Goal: Find specific page/section: Find specific page/section

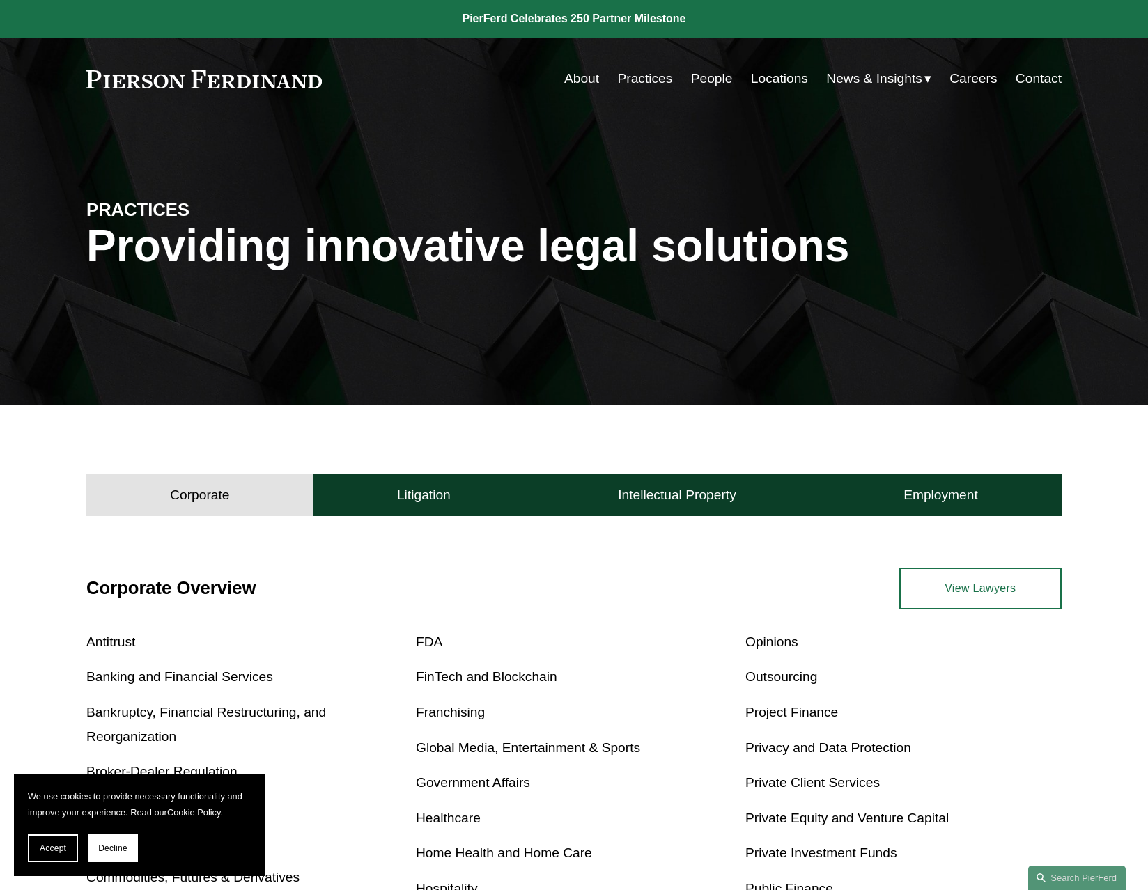
click at [709, 70] on link "People" at bounding box center [712, 78] width 42 height 26
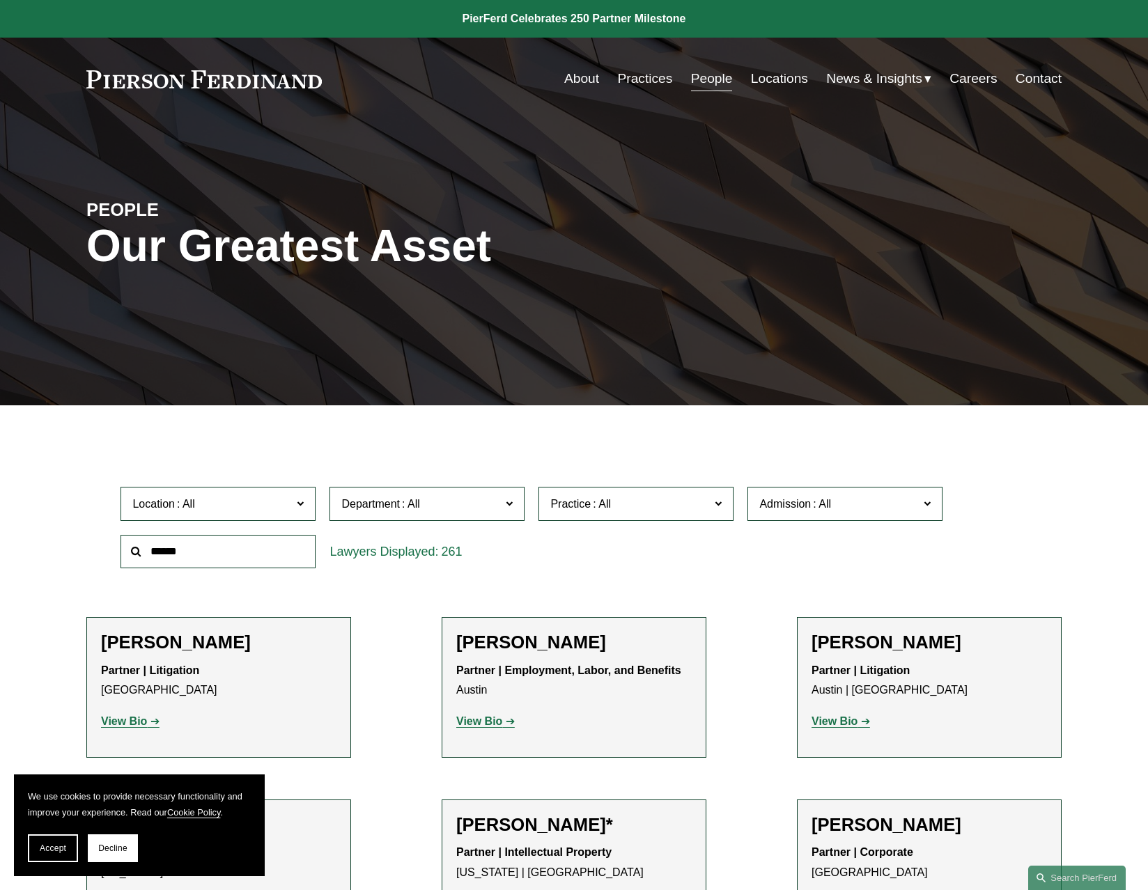
click at [773, 75] on link "Locations" at bounding box center [779, 78] width 57 height 26
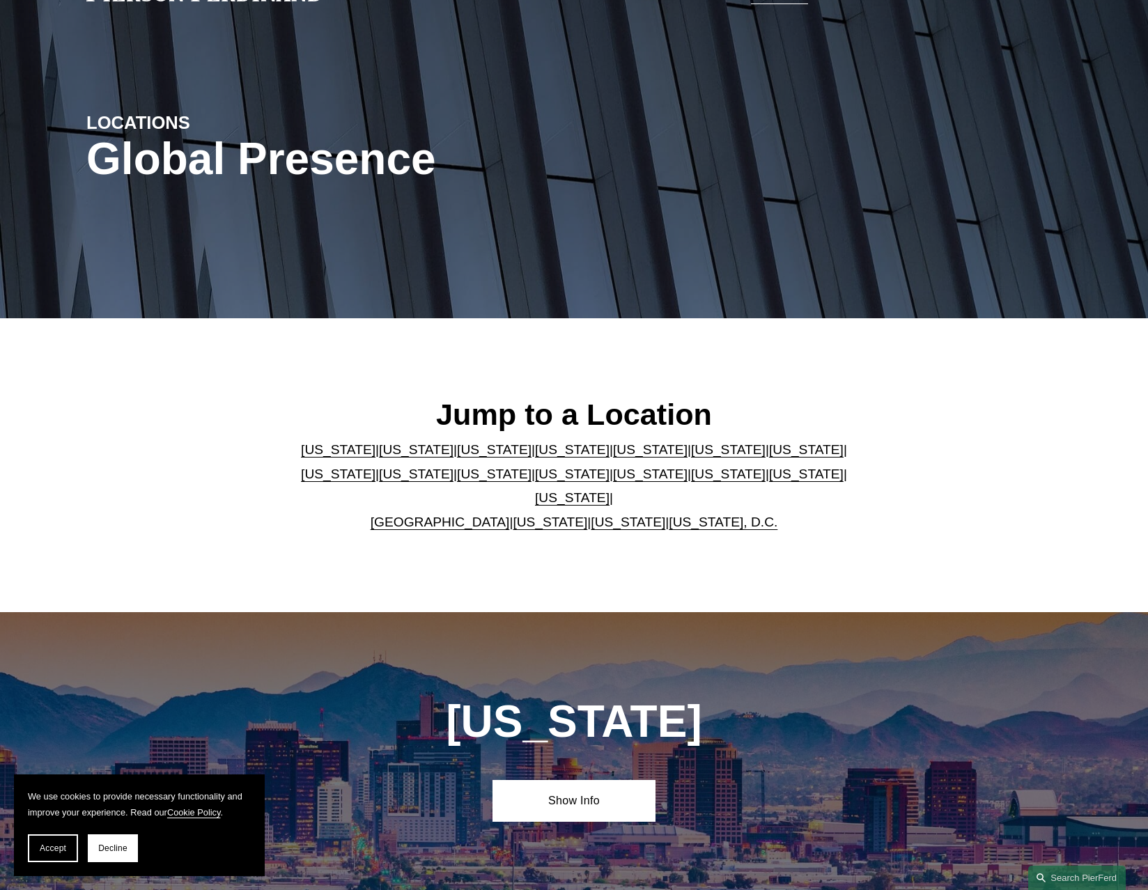
scroll to position [186, 0]
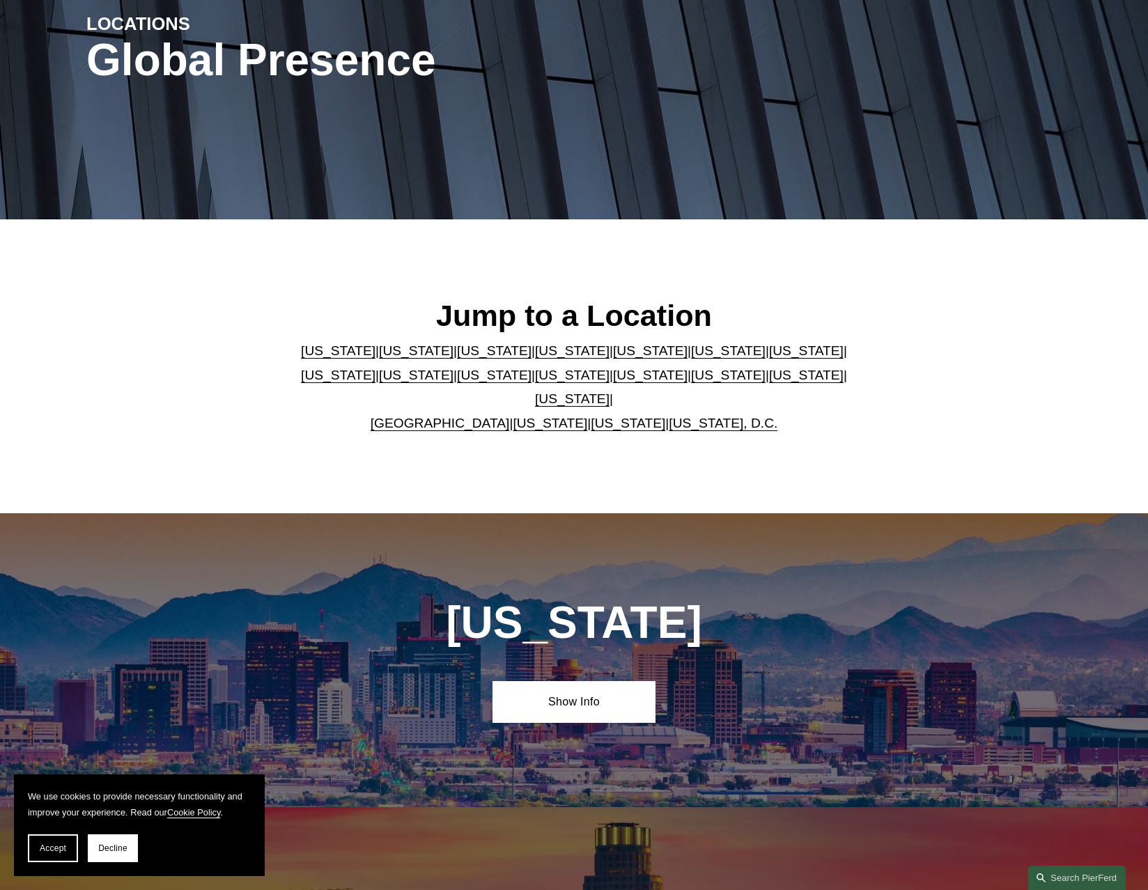
click at [612, 416] on link "[US_STATE]" at bounding box center [628, 423] width 75 height 15
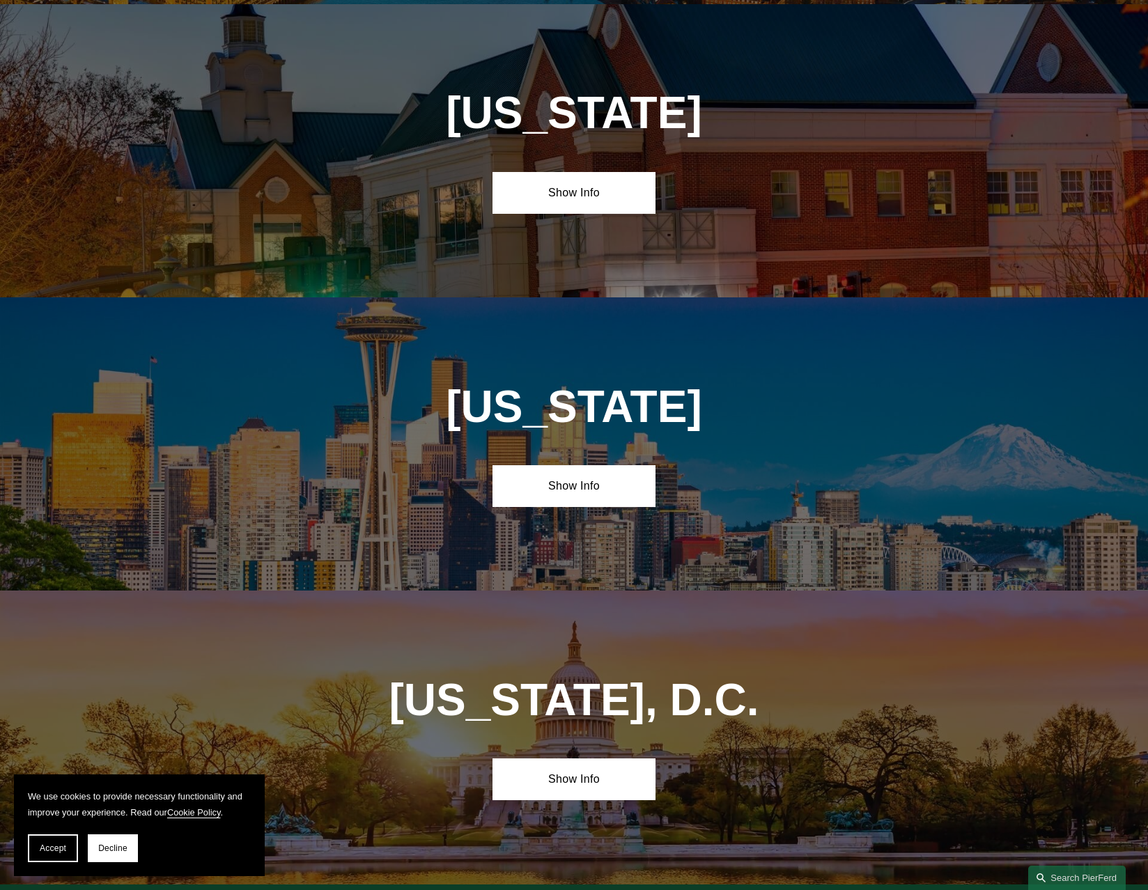
scroll to position [5691, 0]
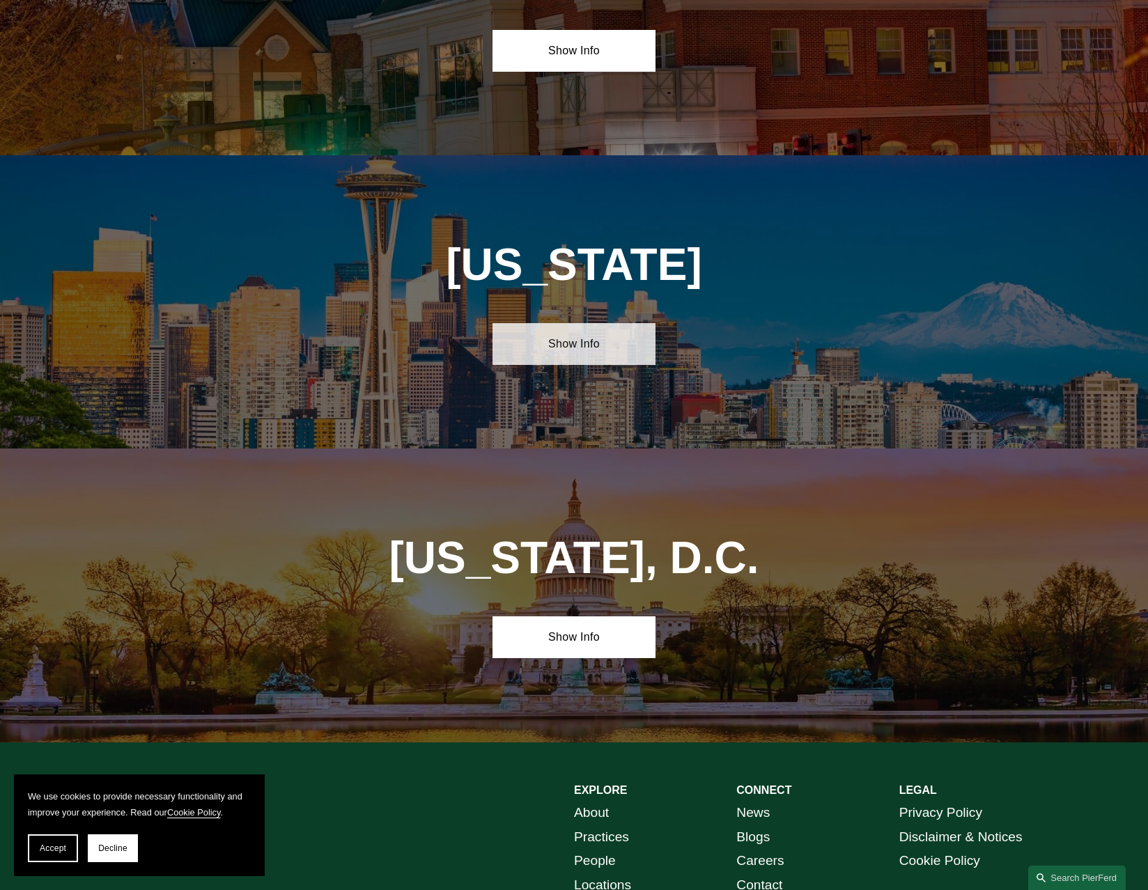
click at [584, 323] on link "Show Info" at bounding box center [574, 344] width 162 height 42
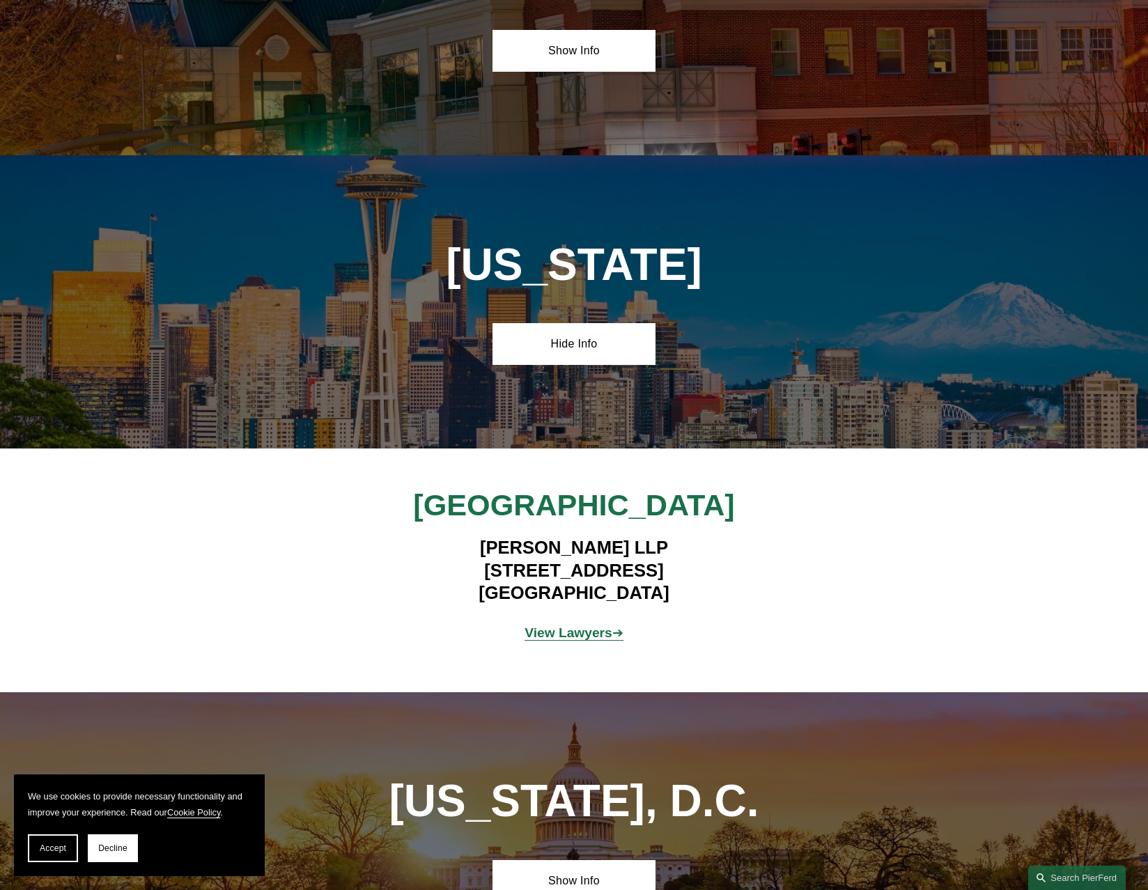
scroll to position [5877, 0]
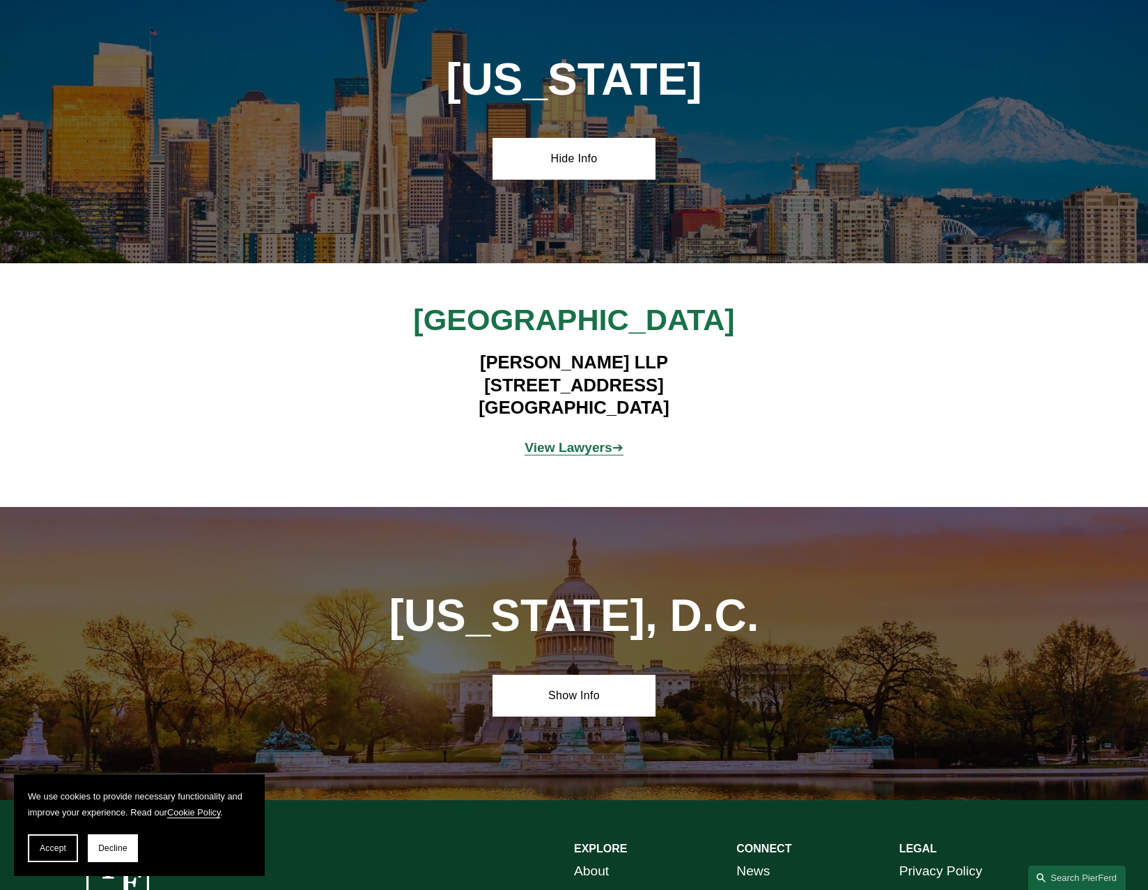
click at [585, 440] on strong "View Lawyers" at bounding box center [569, 447] width 88 height 15
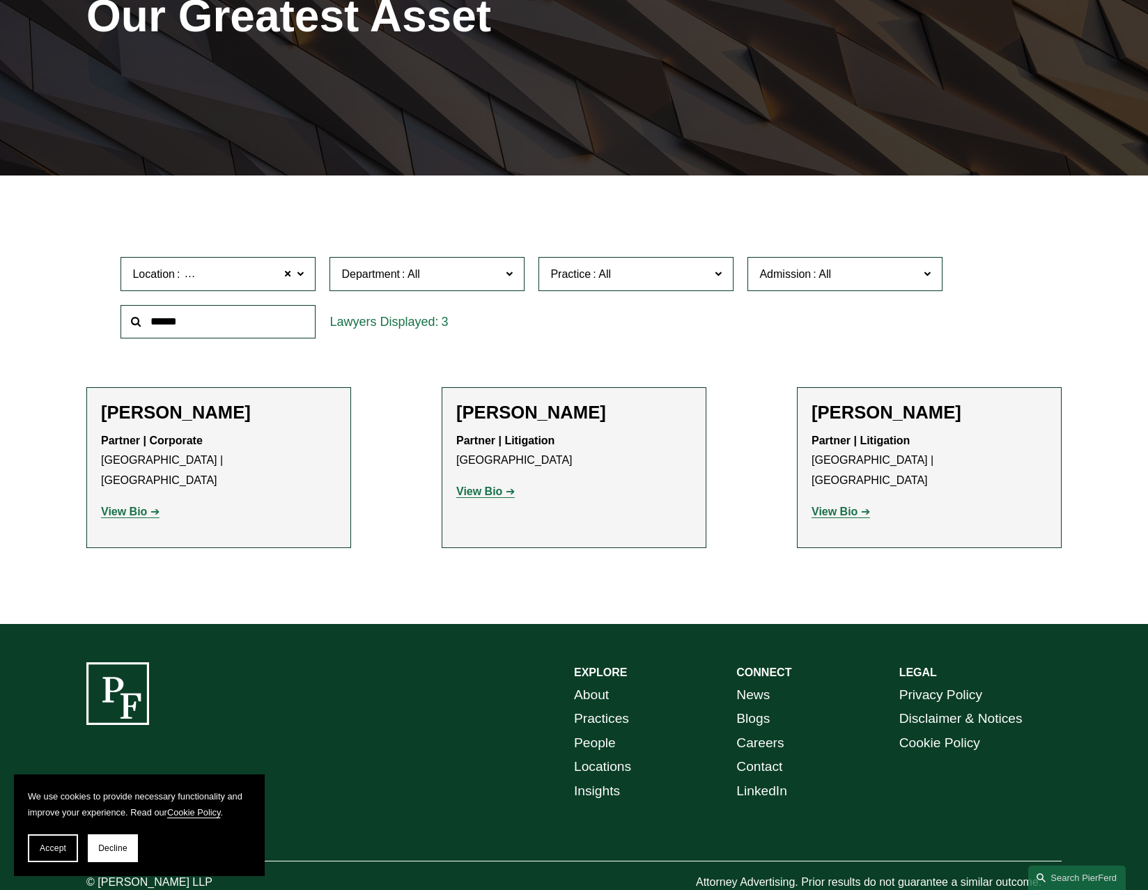
scroll to position [252, 0]
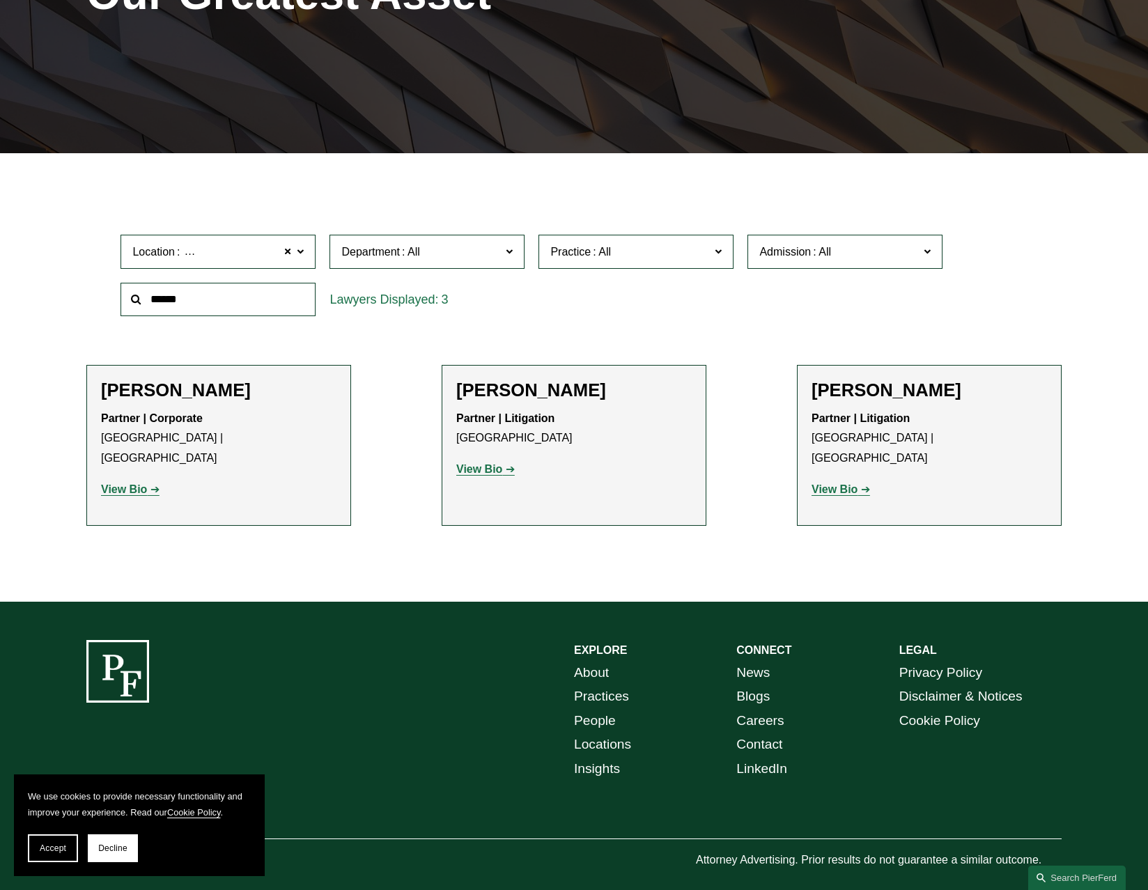
click at [437, 257] on span "Department" at bounding box center [421, 251] width 160 height 19
click at [250, 232] on div "Location Seattle Seattle All Atlanta Austin Boston Charlotte Chicago Cincinnati…" at bounding box center [218, 252] width 209 height 48
click at [245, 247] on span "Location Seattle" at bounding box center [212, 251] width 160 height 19
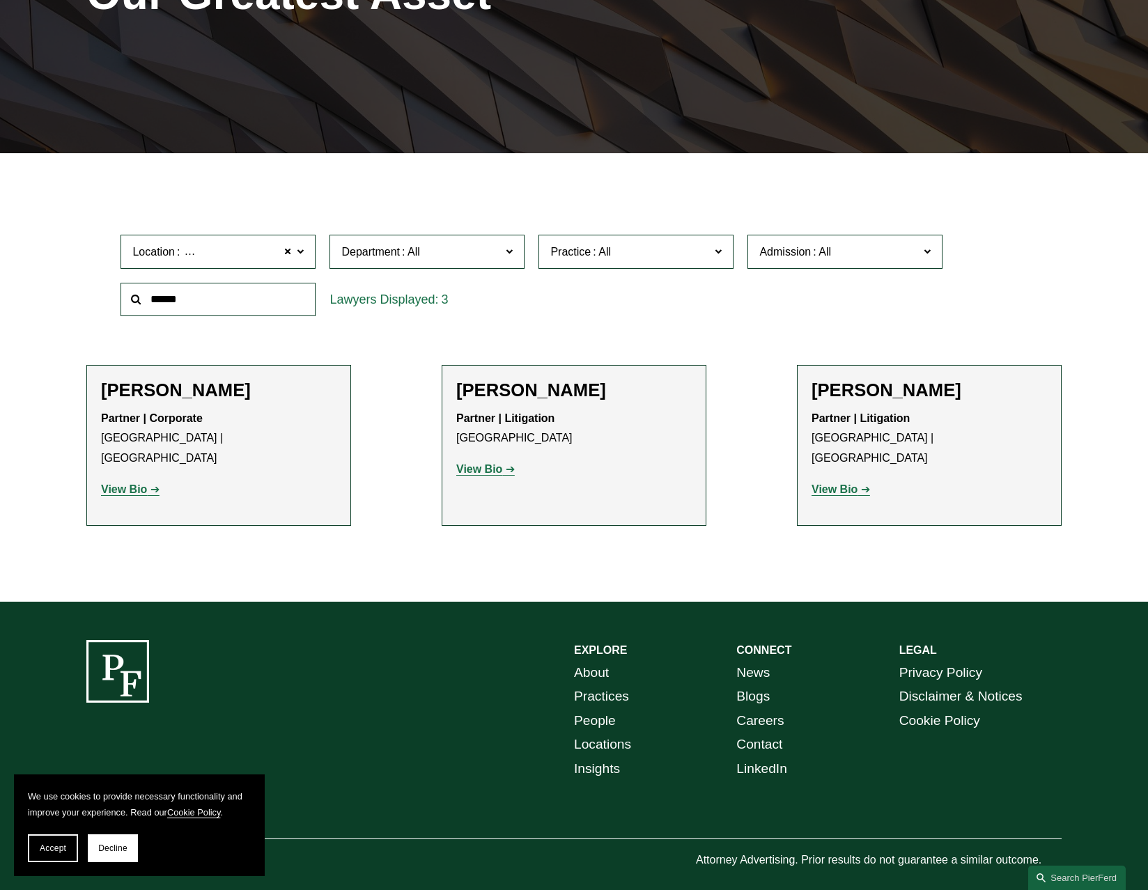
click at [71, 300] on ul "Filter Location Seattle Seattle All Atlanta Austin Boston Charlotte Chicago Cin…" at bounding box center [574, 377] width 1044 height 382
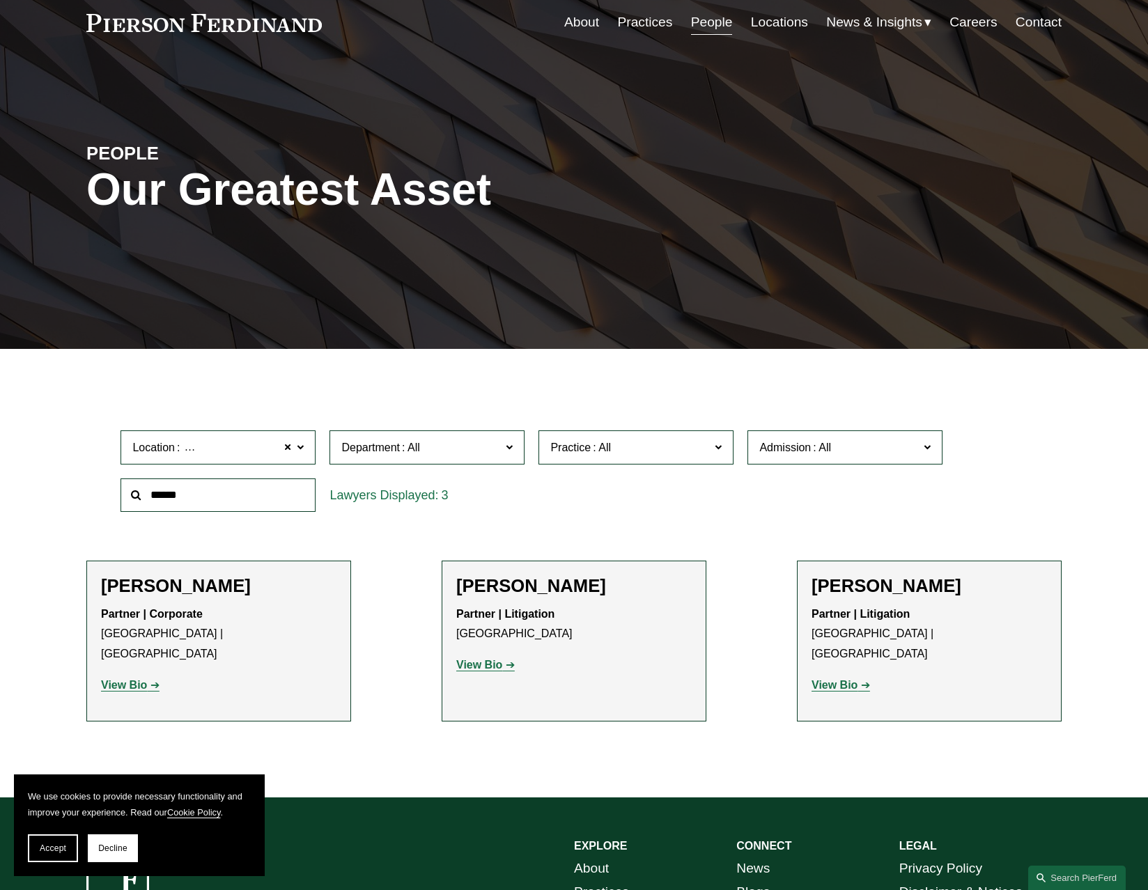
scroll to position [0, 0]
